Goal: Task Accomplishment & Management: Use online tool/utility

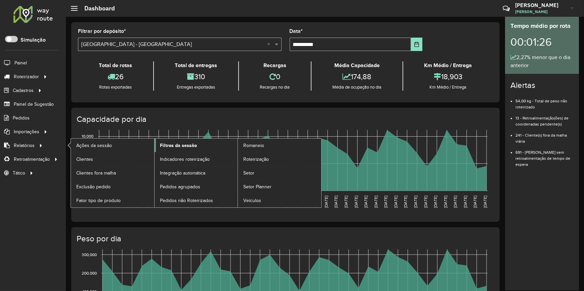
click at [174, 146] on span "Filtros da sessão" at bounding box center [178, 145] width 37 height 7
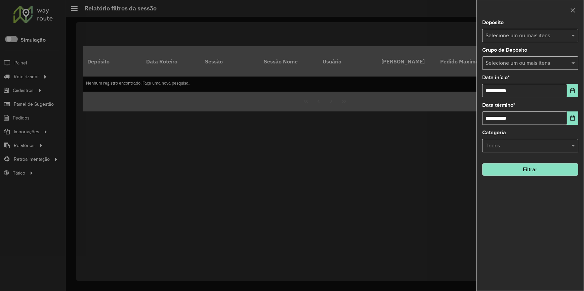
click at [529, 38] on input "text" at bounding box center [527, 36] width 86 height 8
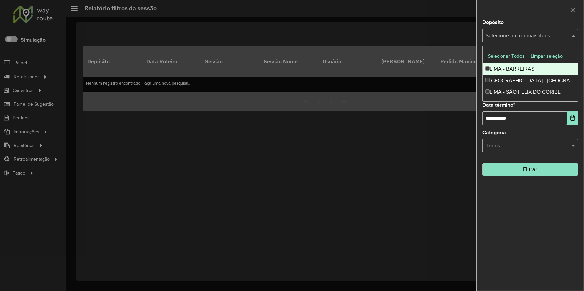
click at [537, 70] on div "LIMA - BARREIRAS" at bounding box center [529, 68] width 95 height 11
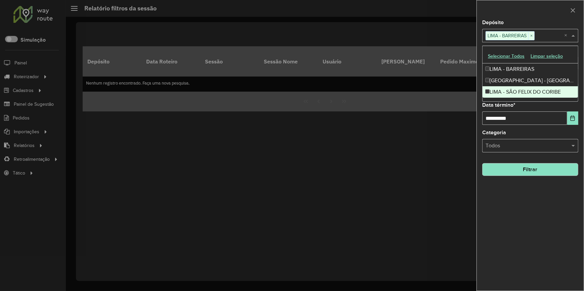
click at [505, 195] on div "**********" at bounding box center [530, 155] width 107 height 271
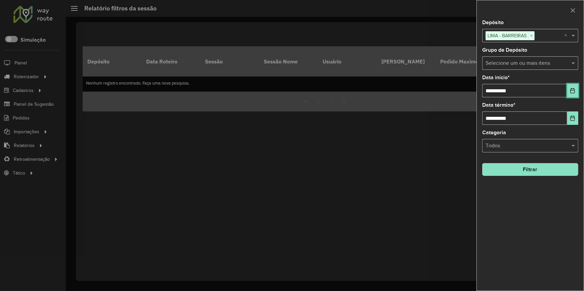
click at [573, 89] on icon "Choose Date" at bounding box center [572, 90] width 5 height 5
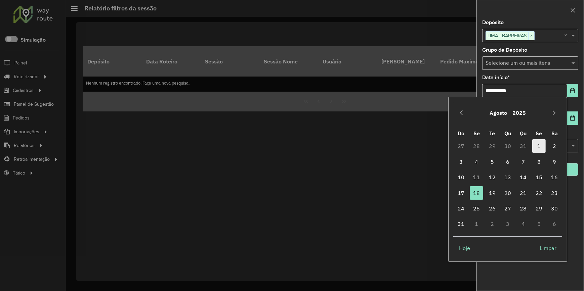
click at [537, 145] on span "1" at bounding box center [538, 145] width 13 height 13
type input "**********"
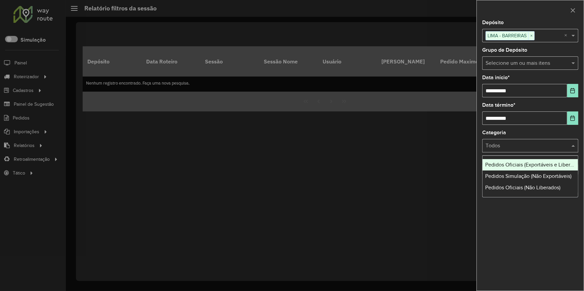
click at [537, 150] on div "Todos" at bounding box center [530, 145] width 96 height 13
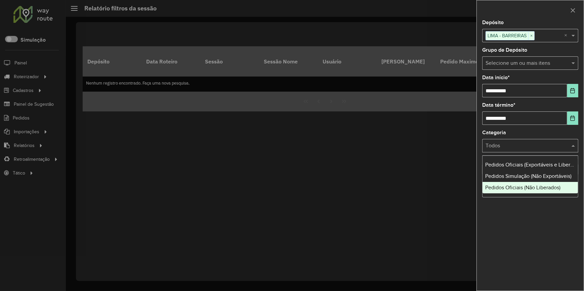
click at [539, 182] on div "Pedidos Oficiais (Não Liberados)" at bounding box center [529, 187] width 95 height 11
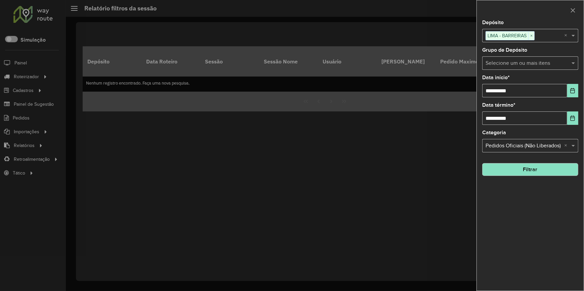
click at [526, 169] on button "Filtrar" at bounding box center [530, 169] width 96 height 13
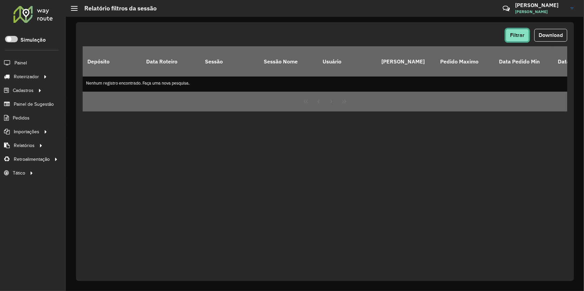
click at [517, 38] on span "Filtrar" at bounding box center [517, 35] width 14 height 6
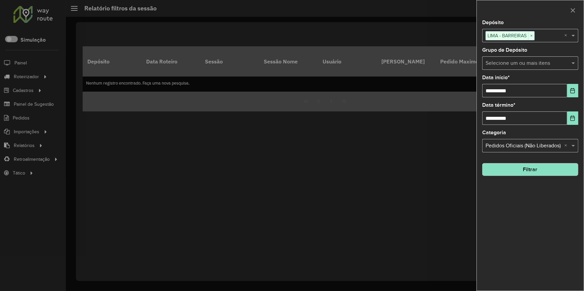
click at [545, 64] on input "text" at bounding box center [527, 63] width 86 height 8
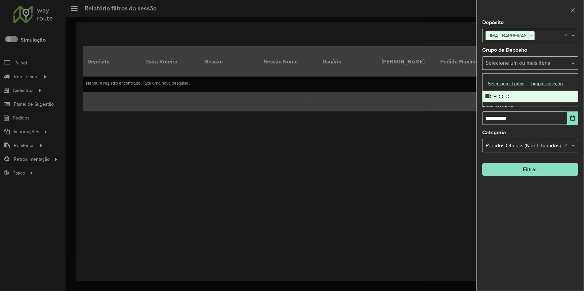
click at [537, 95] on div "GEO CO" at bounding box center [529, 96] width 95 height 11
click at [533, 172] on button "Filtrar" at bounding box center [530, 169] width 96 height 13
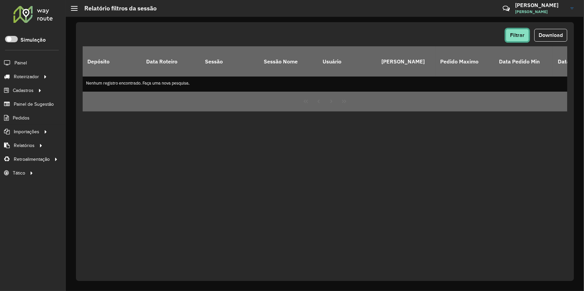
click at [510, 39] on button "Filtrar" at bounding box center [517, 35] width 23 height 13
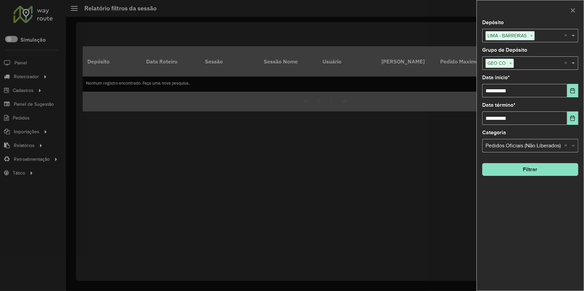
click at [572, 146] on span at bounding box center [574, 146] width 8 height 8
click at [551, 167] on span "Pedidos Oficiais (Exportáveis e Liberados)" at bounding box center [533, 165] width 97 height 6
click at [551, 167] on button "Filtrar" at bounding box center [530, 169] width 96 height 13
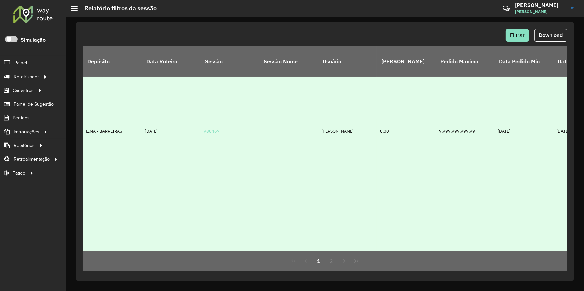
scroll to position [519, 0]
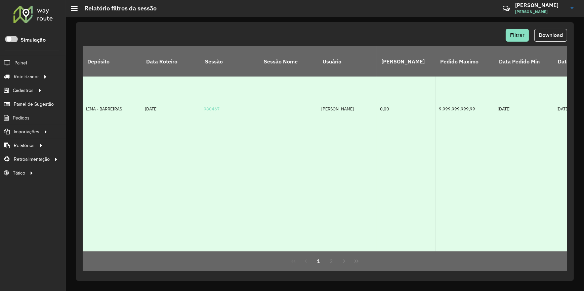
click at [314, 177] on td at bounding box center [288, 109] width 59 height 368
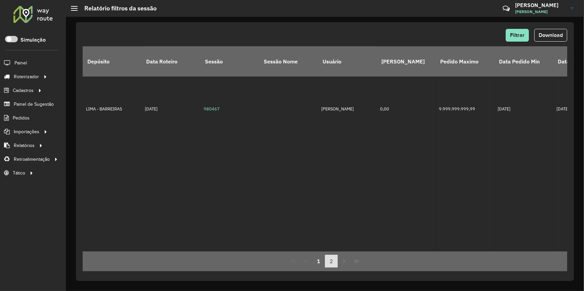
click at [331, 258] on button "2" at bounding box center [331, 261] width 13 height 13
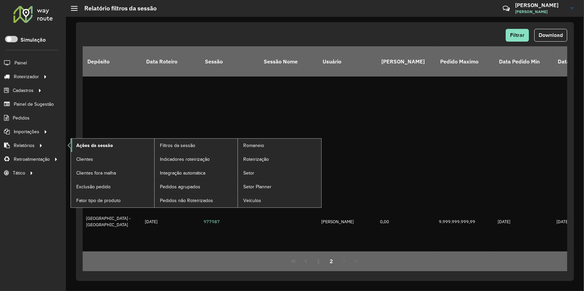
click at [121, 141] on link "Ações da sessão" at bounding box center [112, 145] width 83 height 13
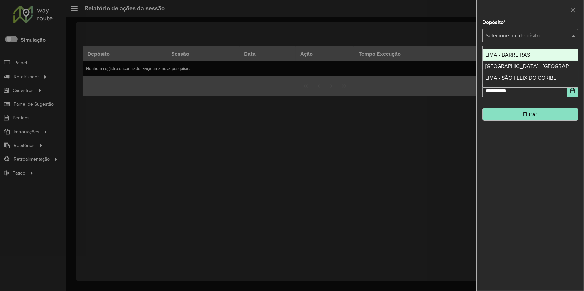
click at [536, 40] on div "Selecione um depósito" at bounding box center [530, 35] width 96 height 13
click at [533, 56] on div "LIMA - BARREIRAS" at bounding box center [529, 54] width 95 height 11
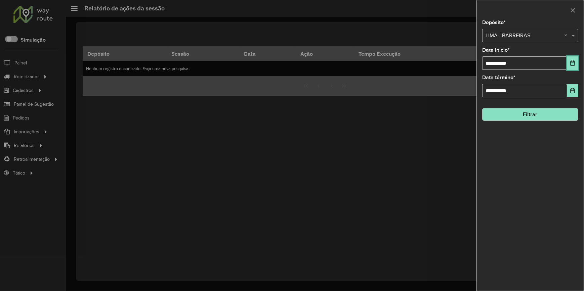
click at [573, 65] on icon "Choose Date" at bounding box center [572, 62] width 5 height 5
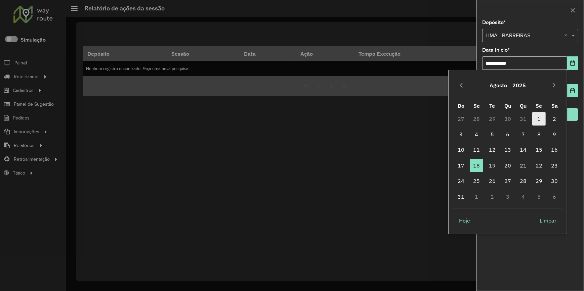
click at [539, 116] on span "1" at bounding box center [538, 118] width 13 height 13
type input "**********"
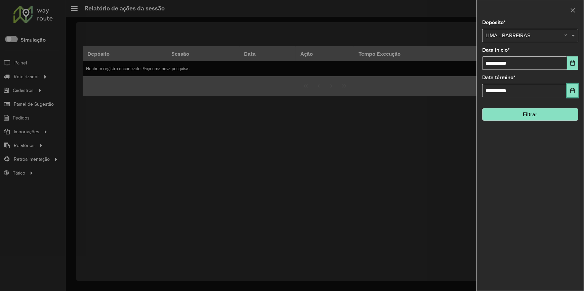
click at [571, 89] on icon "Choose Date" at bounding box center [572, 90] width 5 height 5
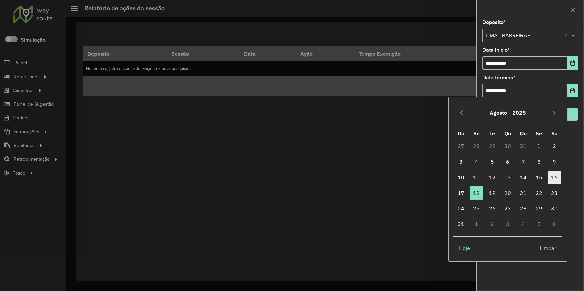
click at [557, 172] on span "16" at bounding box center [554, 177] width 13 height 13
type input "**********"
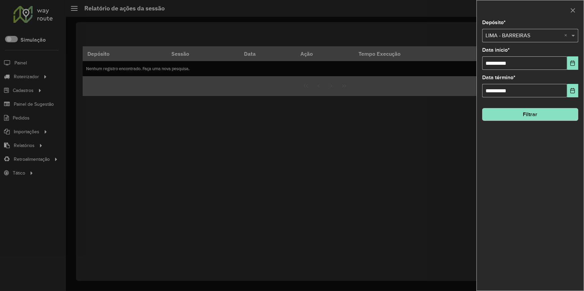
click at [518, 115] on button "Filtrar" at bounding box center [530, 114] width 96 height 13
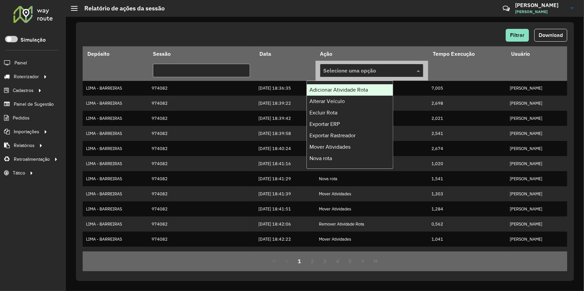
click at [334, 67] on input "text" at bounding box center [364, 71] width 83 height 8
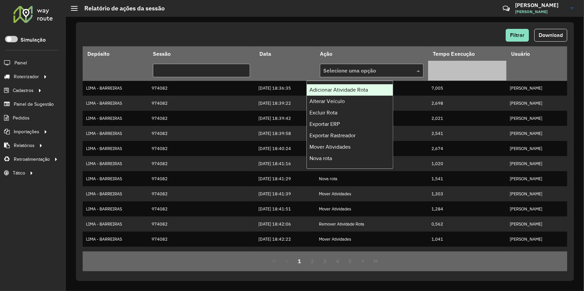
click at [433, 71] on th at bounding box center [467, 71] width 78 height 20
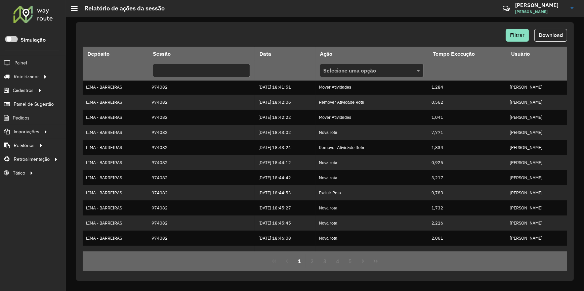
scroll to position [131, 0]
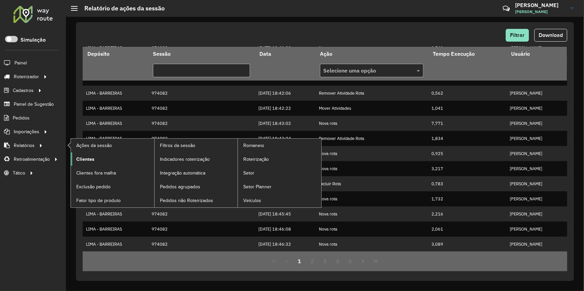
click at [91, 161] on span "Clientes" at bounding box center [85, 159] width 18 height 7
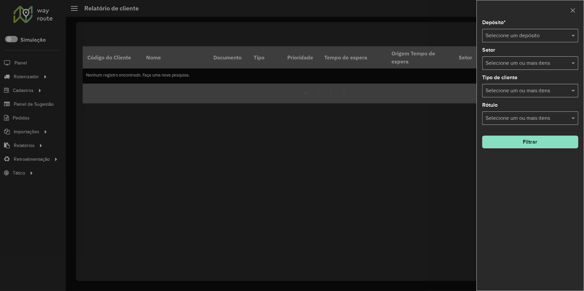
click at [557, 38] on input "text" at bounding box center [523, 36] width 76 height 8
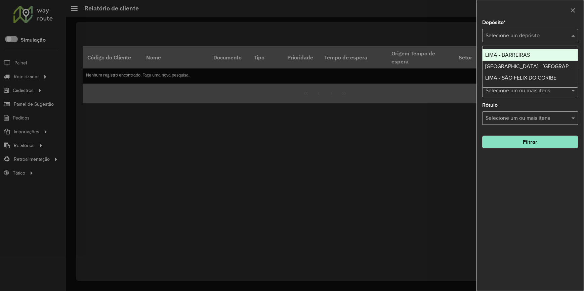
click at [540, 55] on div "LIMA - BARREIRAS" at bounding box center [529, 54] width 95 height 11
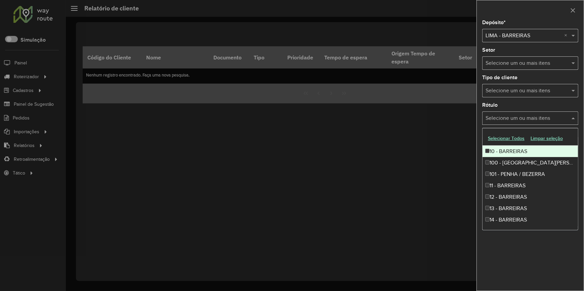
click at [531, 116] on input "text" at bounding box center [527, 119] width 86 height 8
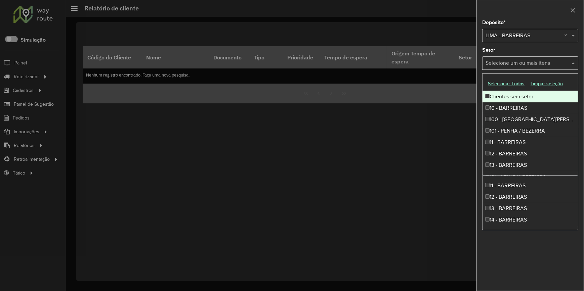
click at [529, 67] on input "text" at bounding box center [527, 63] width 86 height 8
click at [324, 141] on div at bounding box center [292, 145] width 584 height 291
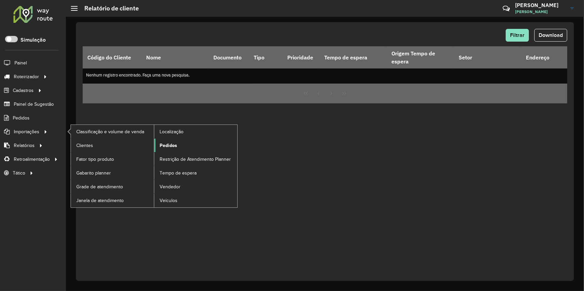
click at [171, 145] on span "Pedidos" at bounding box center [168, 145] width 17 height 7
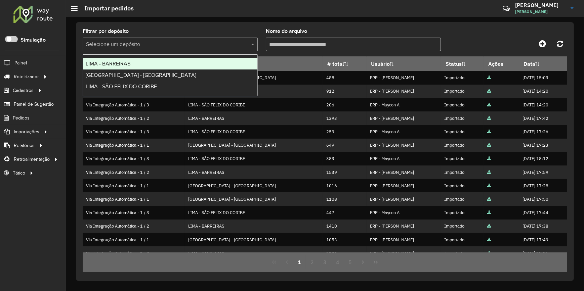
click at [244, 40] on div at bounding box center [170, 44] width 175 height 8
click at [235, 62] on div "LIMA - BARREIRAS" at bounding box center [170, 63] width 174 height 11
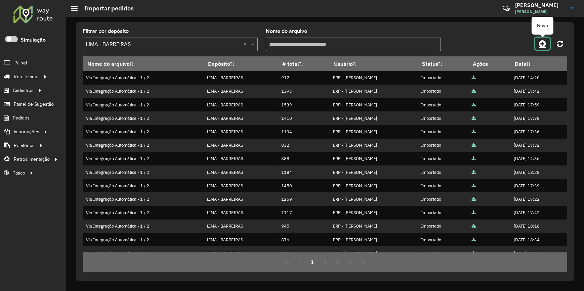
click at [545, 45] on icon at bounding box center [542, 44] width 7 height 8
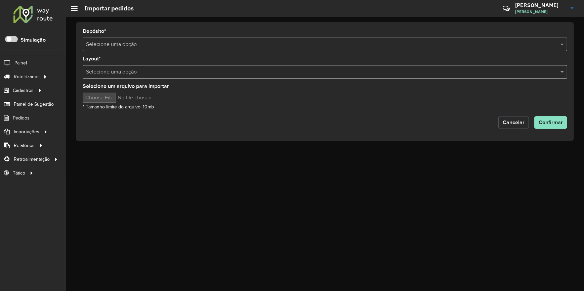
click at [524, 121] on span "Cancelar" at bounding box center [514, 123] width 22 height 6
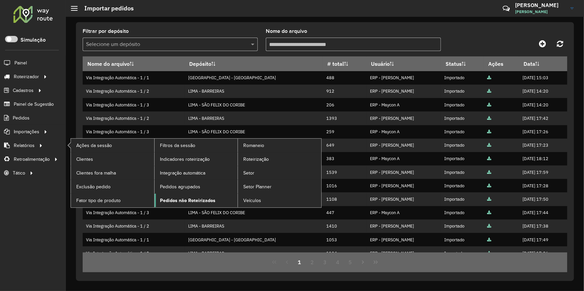
click at [206, 199] on span "Pedidos não Roteirizados" at bounding box center [187, 200] width 55 height 7
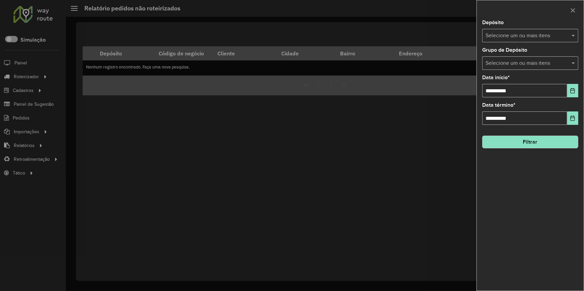
click at [549, 44] on div "**********" at bounding box center [530, 155] width 107 height 271
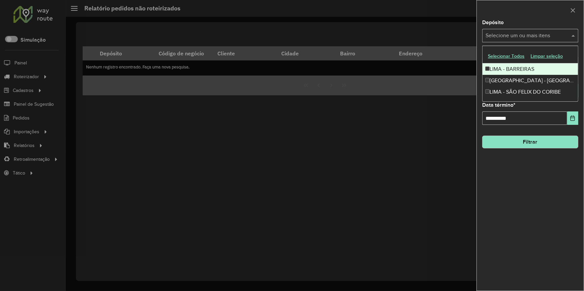
click at [551, 38] on input "text" at bounding box center [527, 36] width 86 height 8
click at [537, 70] on div "LIMA - BARREIRAS" at bounding box center [529, 68] width 95 height 11
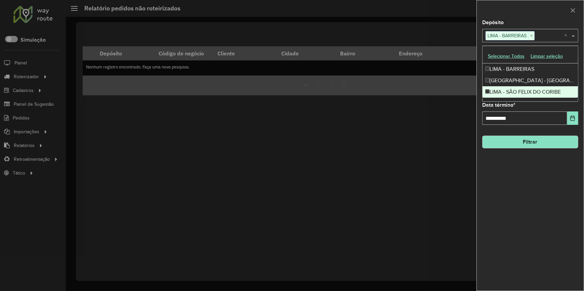
drag, startPoint x: 522, startPoint y: 211, endPoint x: 520, endPoint y: 168, distance: 42.7
click at [522, 211] on div "**********" at bounding box center [530, 155] width 107 height 271
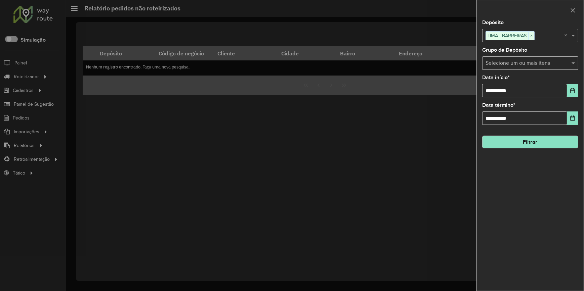
click at [559, 63] on input "text" at bounding box center [527, 63] width 86 height 8
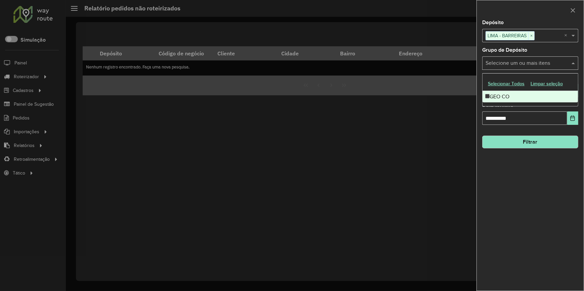
click at [528, 197] on div "**********" at bounding box center [530, 155] width 107 height 271
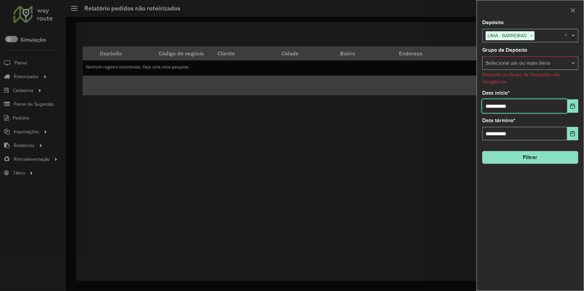
click at [554, 106] on input "**********" at bounding box center [524, 105] width 85 height 13
click at [568, 106] on button "Choose Date" at bounding box center [572, 105] width 11 height 13
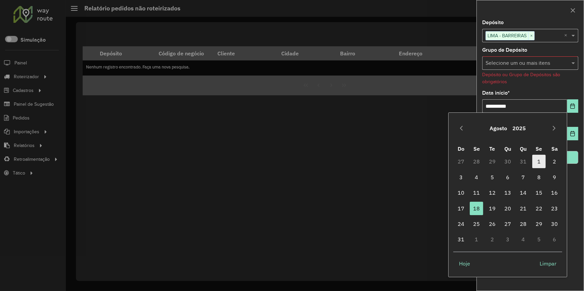
click at [538, 158] on span "1" at bounding box center [538, 161] width 13 height 13
type input "**********"
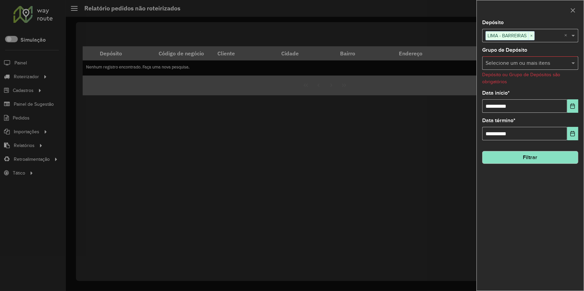
click at [554, 157] on button "Filtrar" at bounding box center [530, 157] width 96 height 13
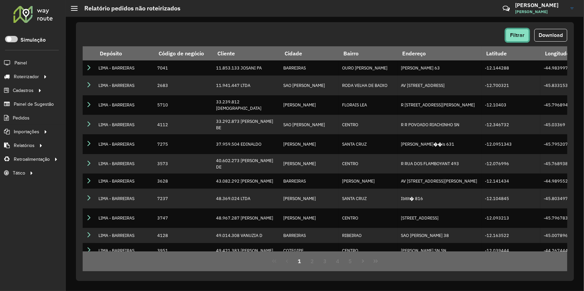
click at [526, 39] on button "Filtrar" at bounding box center [517, 35] width 23 height 13
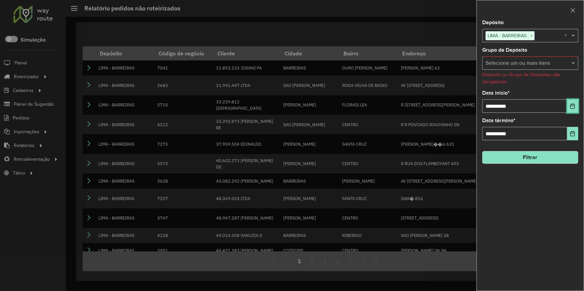
click at [569, 110] on button "Choose Date" at bounding box center [572, 105] width 11 height 13
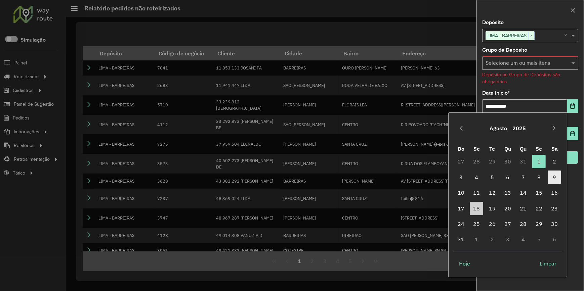
click at [556, 175] on span "9" at bounding box center [554, 177] width 13 height 13
type input "**********"
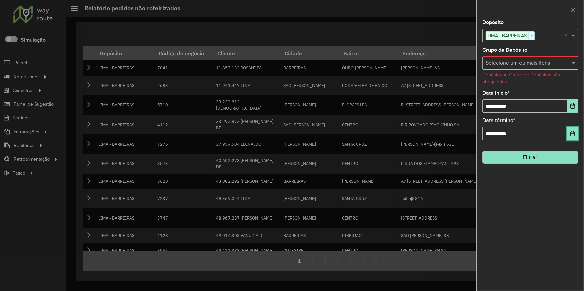
click at [571, 134] on icon "Choose Date" at bounding box center [572, 133] width 5 height 5
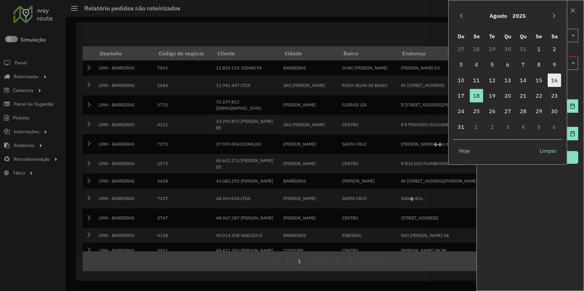
click at [556, 79] on span "16" at bounding box center [554, 80] width 13 height 13
type input "**********"
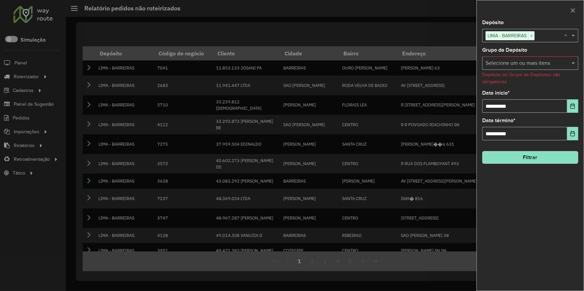
click at [547, 154] on button "Filtrar" at bounding box center [530, 157] width 96 height 13
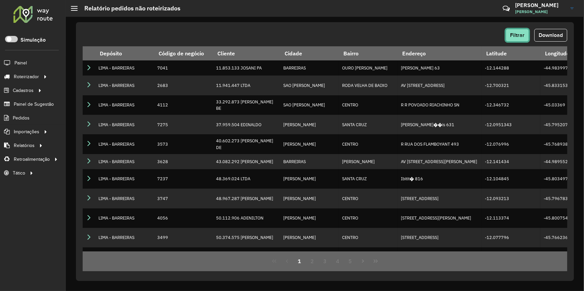
click at [517, 34] on span "Filtrar" at bounding box center [517, 35] width 14 height 6
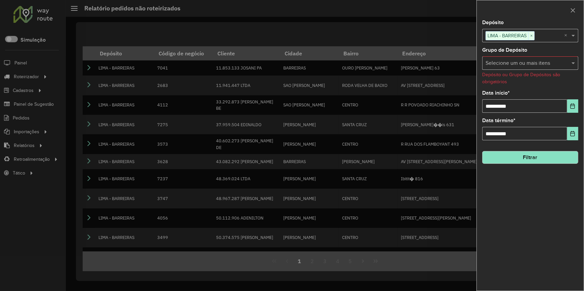
click at [523, 187] on div "**********" at bounding box center [530, 155] width 107 height 271
click at [574, 64] on span at bounding box center [574, 63] width 8 height 8
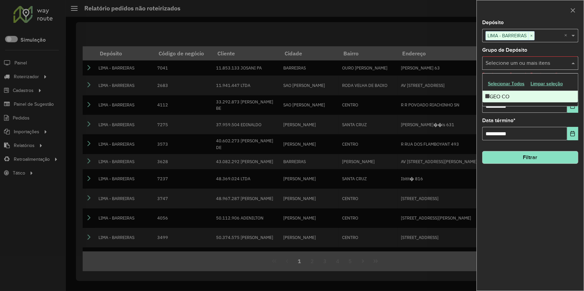
click at [537, 94] on div "GEO CO" at bounding box center [529, 96] width 95 height 11
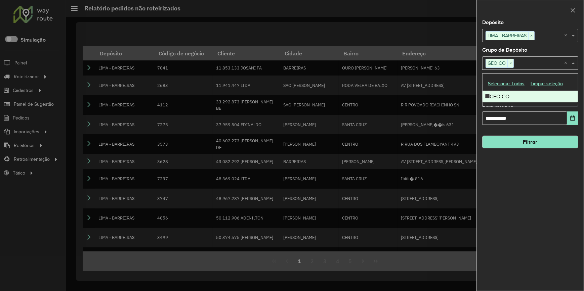
click at [548, 140] on button "Filtrar" at bounding box center [530, 142] width 96 height 13
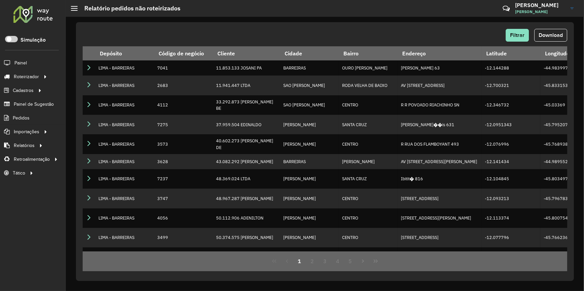
click at [554, 34] on span "Download" at bounding box center [550, 35] width 24 height 6
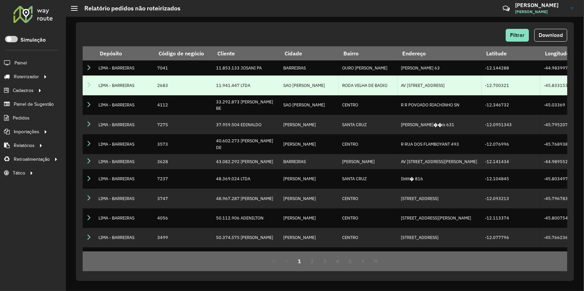
click at [180, 93] on td "2683" at bounding box center [183, 85] width 59 height 19
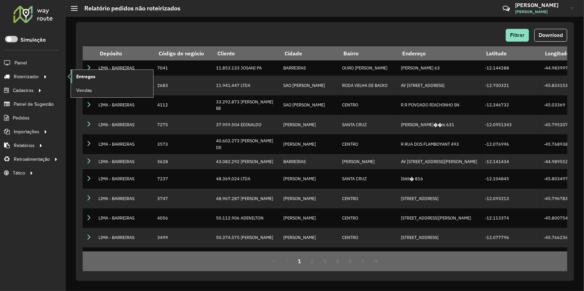
click at [90, 75] on span "Entregas" at bounding box center [85, 76] width 19 height 7
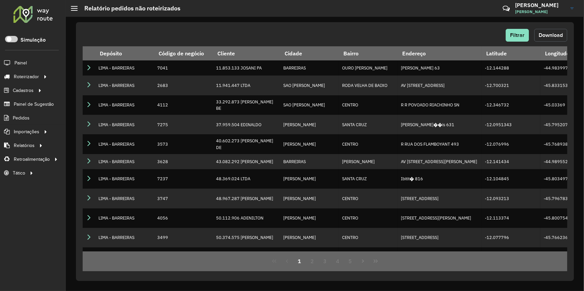
click at [550, 38] on button "Download" at bounding box center [550, 35] width 33 height 13
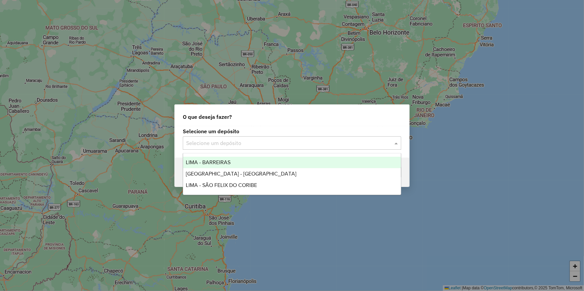
click at [225, 143] on input "text" at bounding box center [285, 143] width 198 height 8
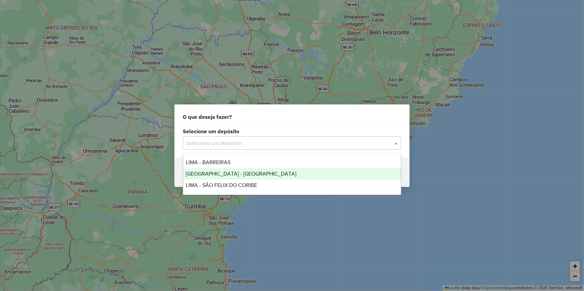
click at [225, 162] on span "LIMA - BARREIRAS" at bounding box center [208, 163] width 45 height 6
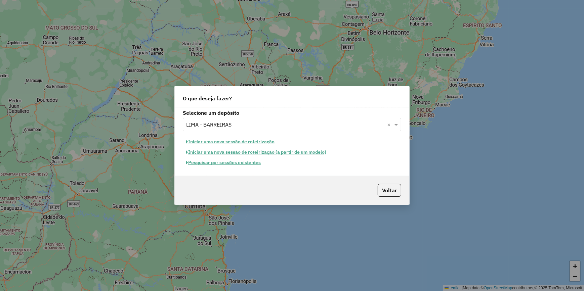
click at [226, 161] on button "Pesquisar por sessões existentes" at bounding box center [223, 163] width 81 height 10
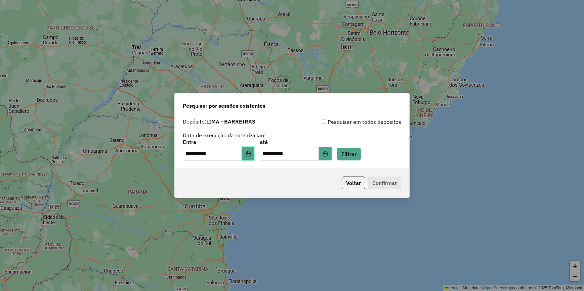
click at [251, 154] on icon "Choose Date" at bounding box center [248, 153] width 5 height 5
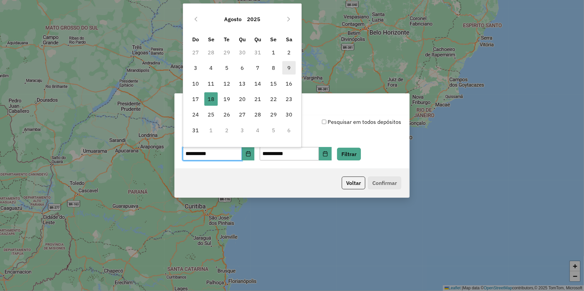
click at [290, 70] on span "9" at bounding box center [288, 67] width 13 height 13
type input "**********"
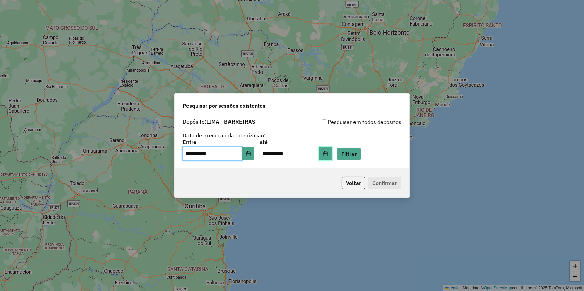
click at [328, 155] on icon "Choose Date" at bounding box center [324, 153] width 5 height 5
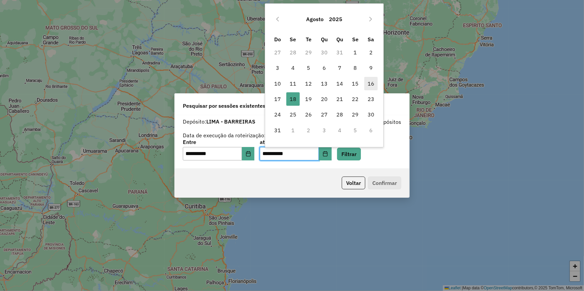
click at [372, 82] on span "16" at bounding box center [370, 83] width 13 height 13
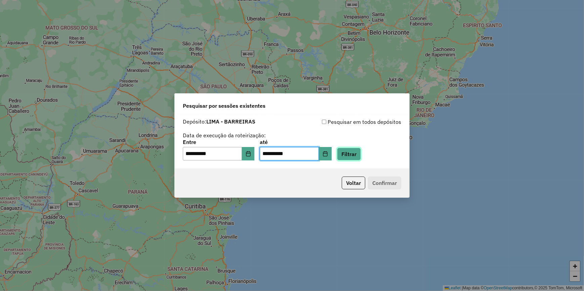
click at [361, 154] on button "Filtrar" at bounding box center [349, 154] width 24 height 13
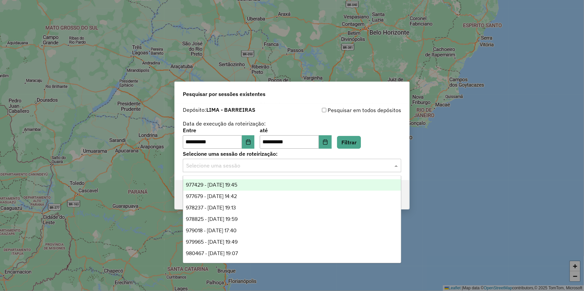
click at [230, 167] on input "text" at bounding box center [285, 166] width 198 height 8
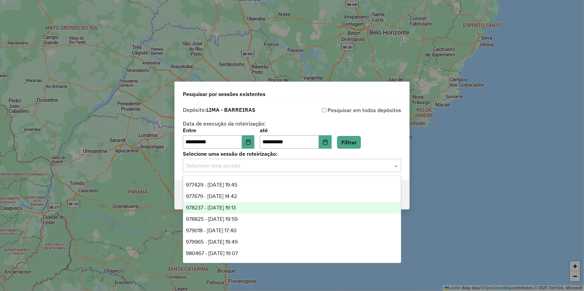
click at [125, 179] on div "**********" at bounding box center [292, 145] width 584 height 291
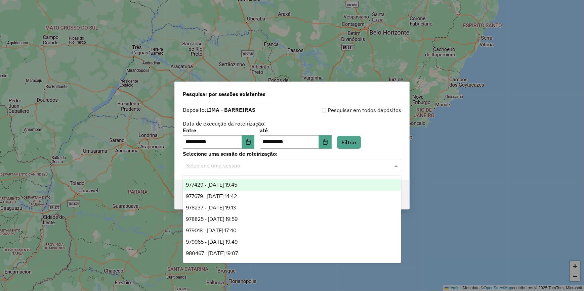
click at [246, 168] on input "text" at bounding box center [285, 166] width 198 height 8
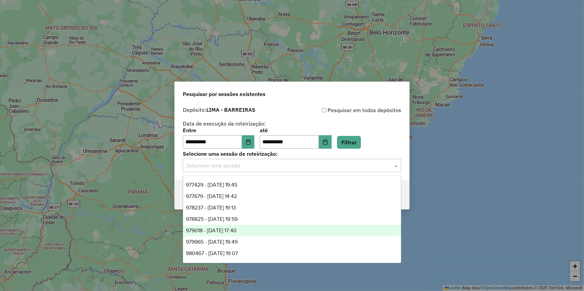
click at [21, 138] on div "**********" at bounding box center [292, 145] width 584 height 291
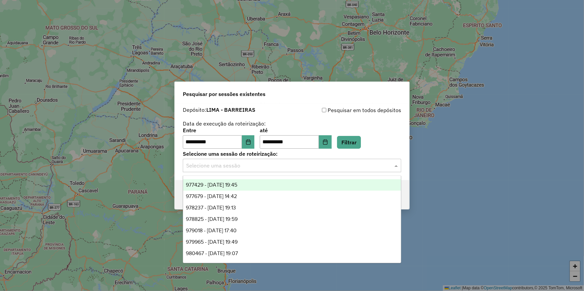
click at [253, 164] on input "text" at bounding box center [285, 166] width 198 height 8
click at [328, 141] on icon "Choose Date" at bounding box center [324, 141] width 5 height 5
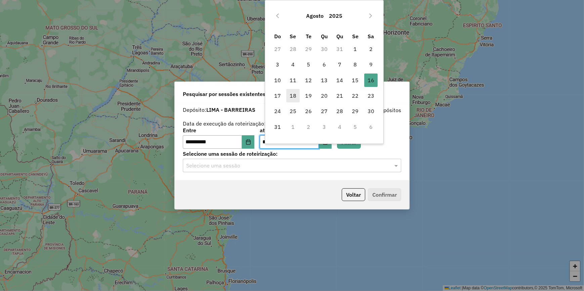
click at [296, 91] on span "18" at bounding box center [292, 95] width 13 height 13
type input "**********"
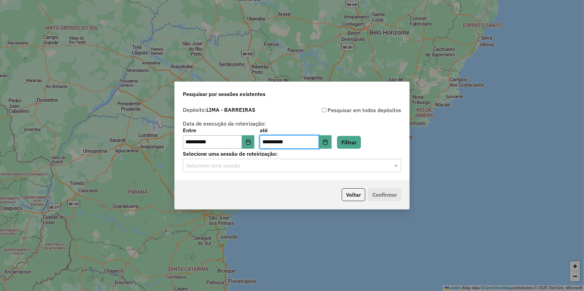
click at [359, 162] on input "text" at bounding box center [285, 166] width 198 height 8
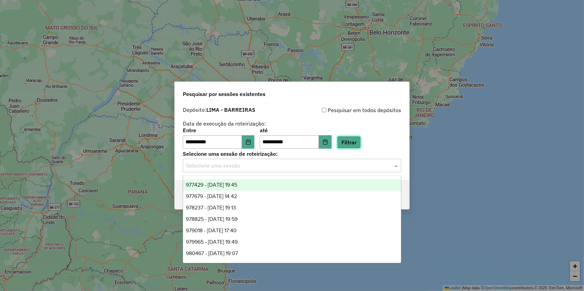
click at [361, 141] on button "Filtrar" at bounding box center [349, 142] width 24 height 13
click at [339, 163] on input "text" at bounding box center [285, 166] width 198 height 8
click at [249, 139] on button "Choose Date" at bounding box center [248, 141] width 13 height 13
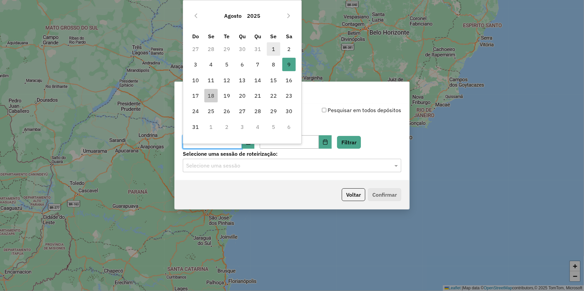
click at [273, 49] on span "1" at bounding box center [273, 48] width 13 height 13
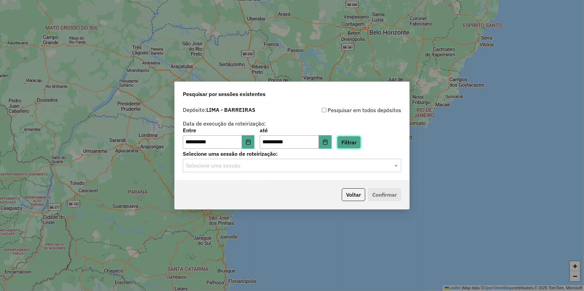
click at [359, 138] on button "Filtrar" at bounding box center [349, 142] width 24 height 13
click at [277, 165] on input "text" at bounding box center [285, 166] width 198 height 8
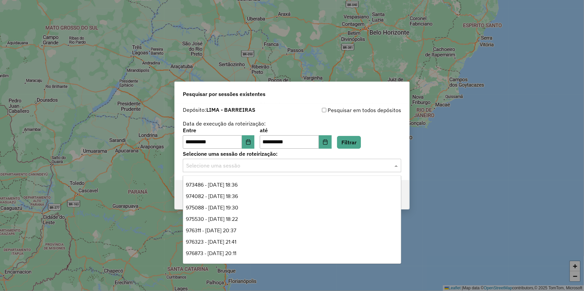
scroll to position [30, 0]
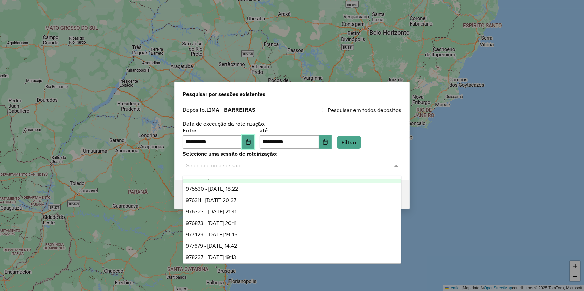
click at [249, 142] on button "Choose Date" at bounding box center [248, 141] width 13 height 13
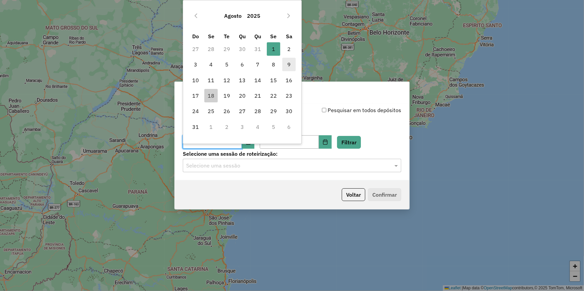
click at [287, 61] on span "9" at bounding box center [288, 64] width 13 height 13
type input "**********"
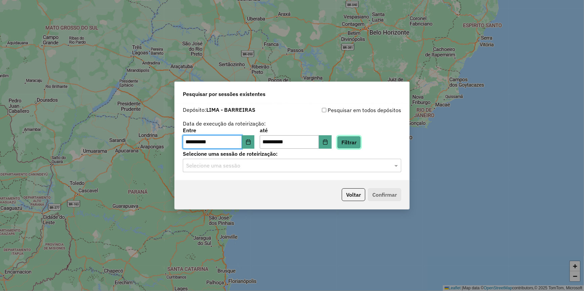
click at [353, 142] on button "Filtrar" at bounding box center [349, 142] width 24 height 13
click at [292, 176] on div "**********" at bounding box center [292, 141] width 234 height 77
click at [300, 162] on input "text" at bounding box center [285, 166] width 198 height 8
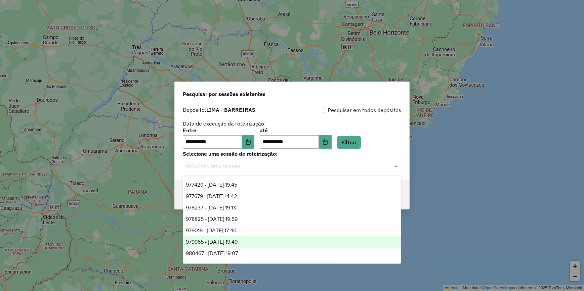
scroll to position [10, 0]
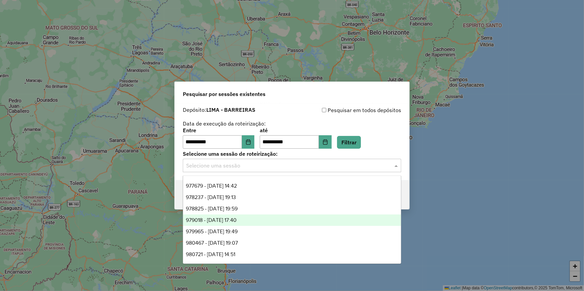
click at [110, 183] on div "**********" at bounding box center [292, 145] width 584 height 291
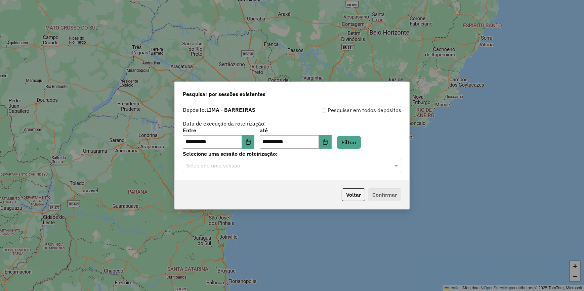
click at [365, 193] on p-footer "Voltar Confirmar" at bounding box center [370, 194] width 62 height 13
click at [353, 196] on button "Voltar" at bounding box center [354, 194] width 24 height 13
